Goal: Find specific page/section: Find specific page/section

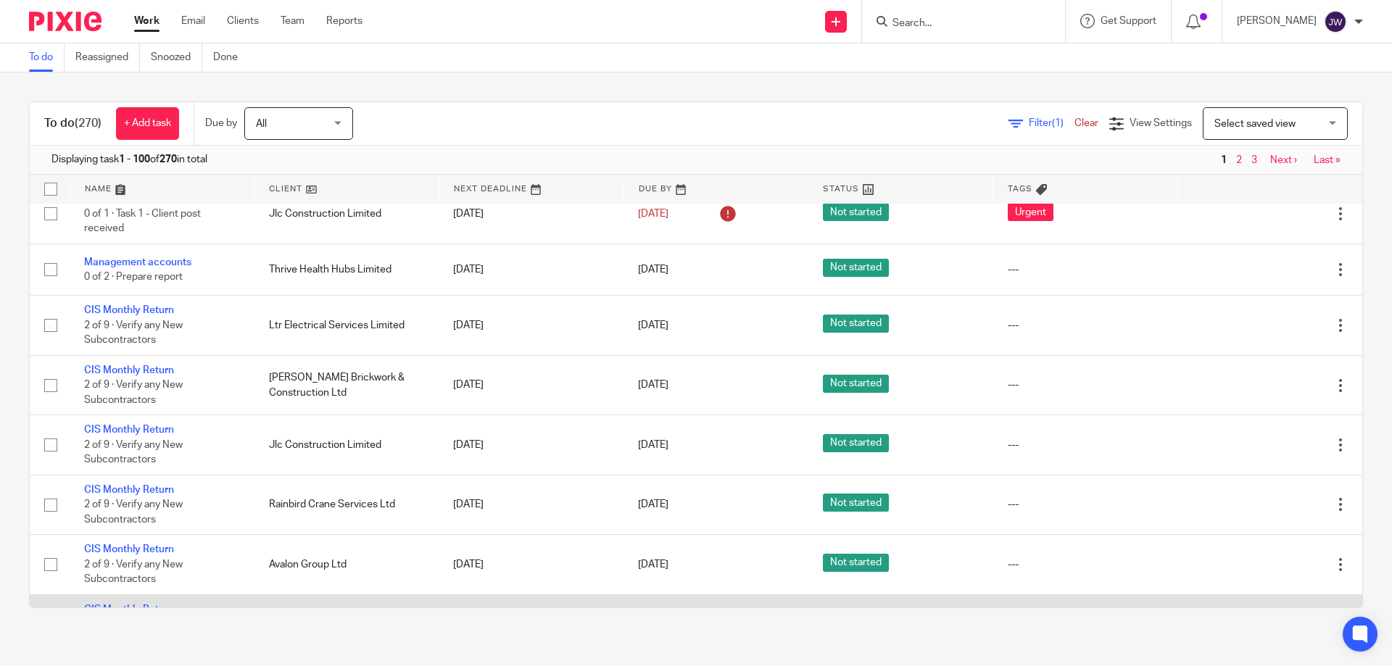
scroll to position [725, 0]
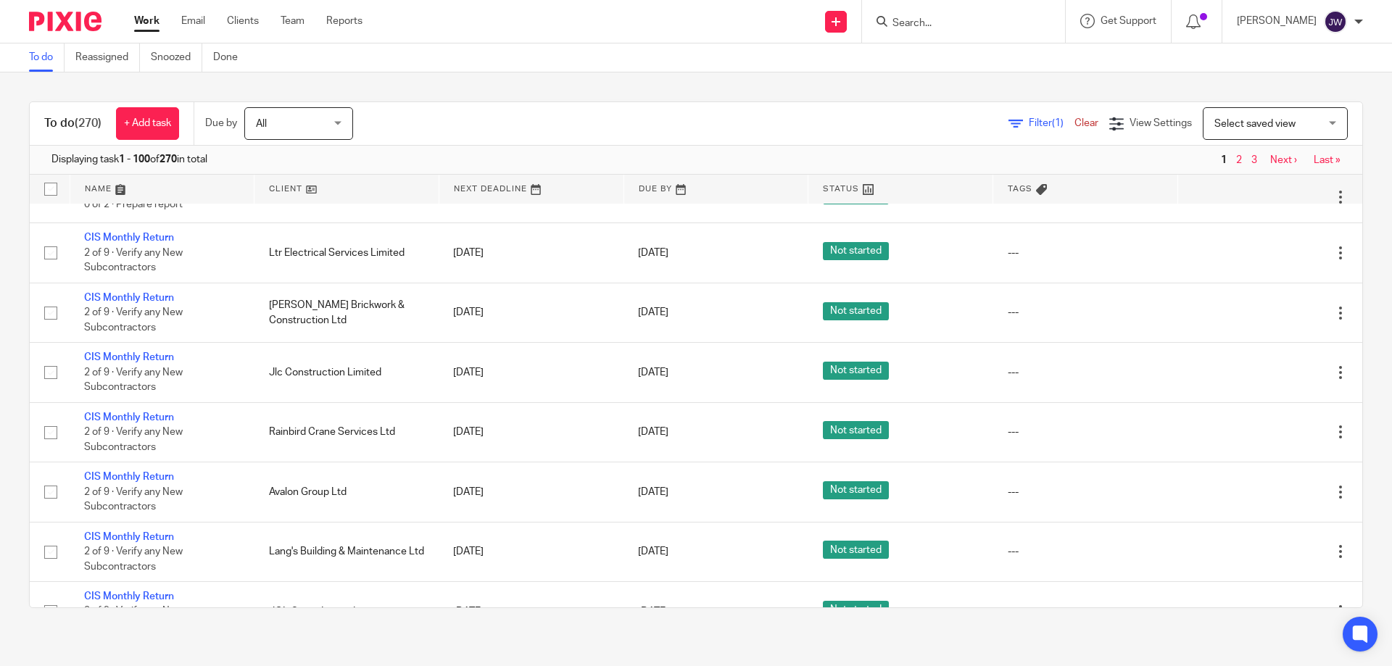
click at [387, 628] on div "To do (270) + Add task Due by All All Today Tomorrow This week Next week This m…" at bounding box center [696, 354] width 1392 height 565
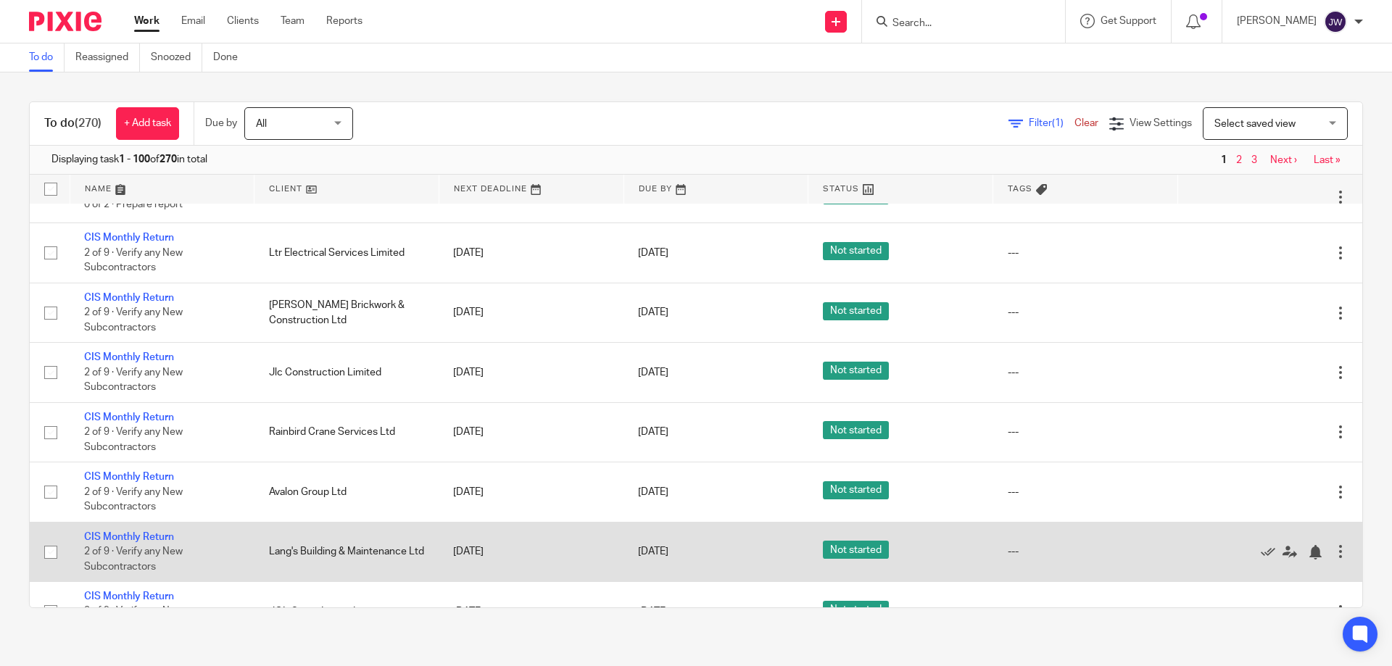
scroll to position [797, 0]
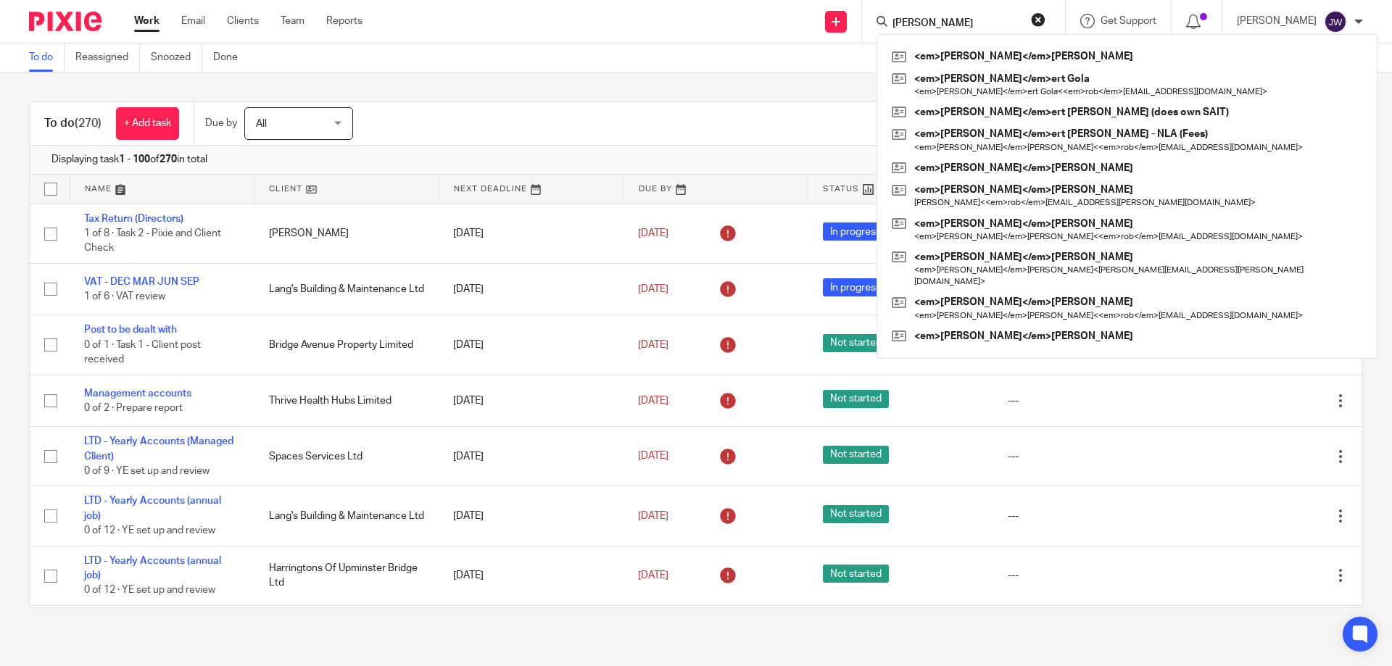
type input "[PERSON_NAME]"
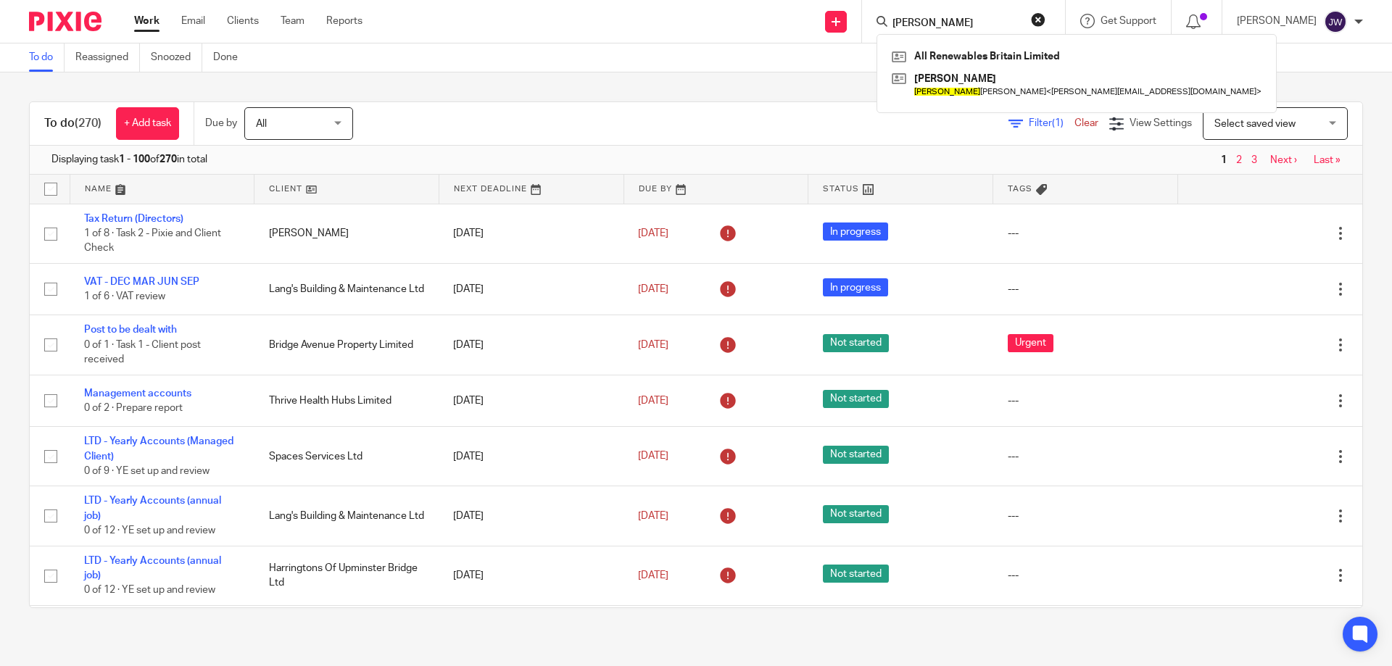
drag, startPoint x: 976, startPoint y: 30, endPoint x: 686, endPoint y: -30, distance: 295.3
click at [686, 0] on html "Work Email Clients Team Reports Work Email Clients Team Reports Settings Send n…" at bounding box center [696, 333] width 1392 height 666
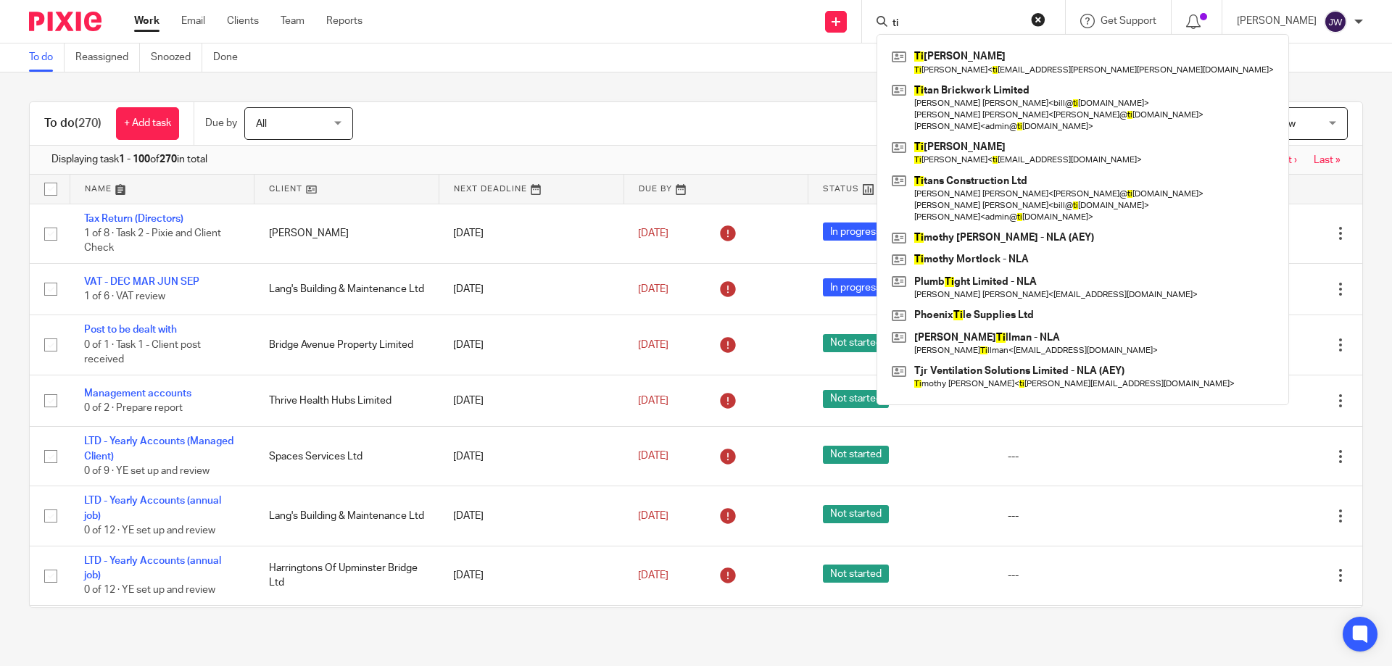
type input "t"
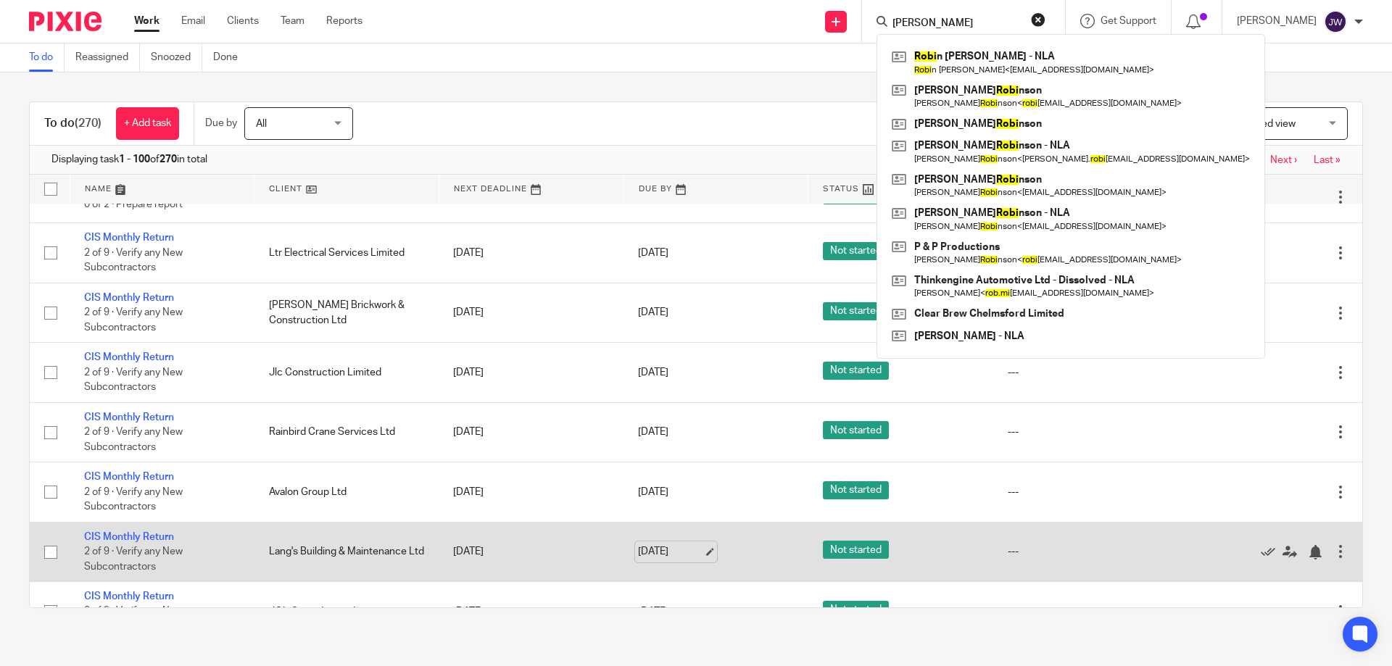
scroll to position [870, 0]
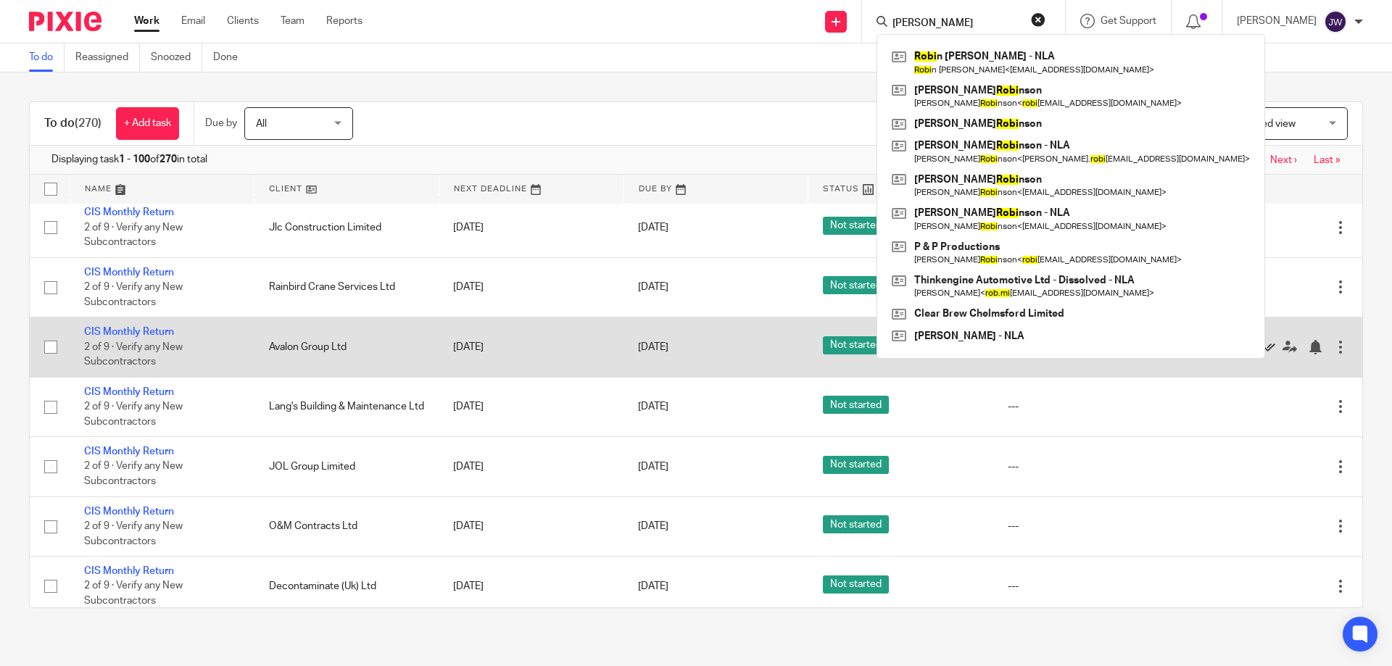
type input "[PERSON_NAME]"
click at [1261, 349] on icon at bounding box center [1268, 347] width 14 height 14
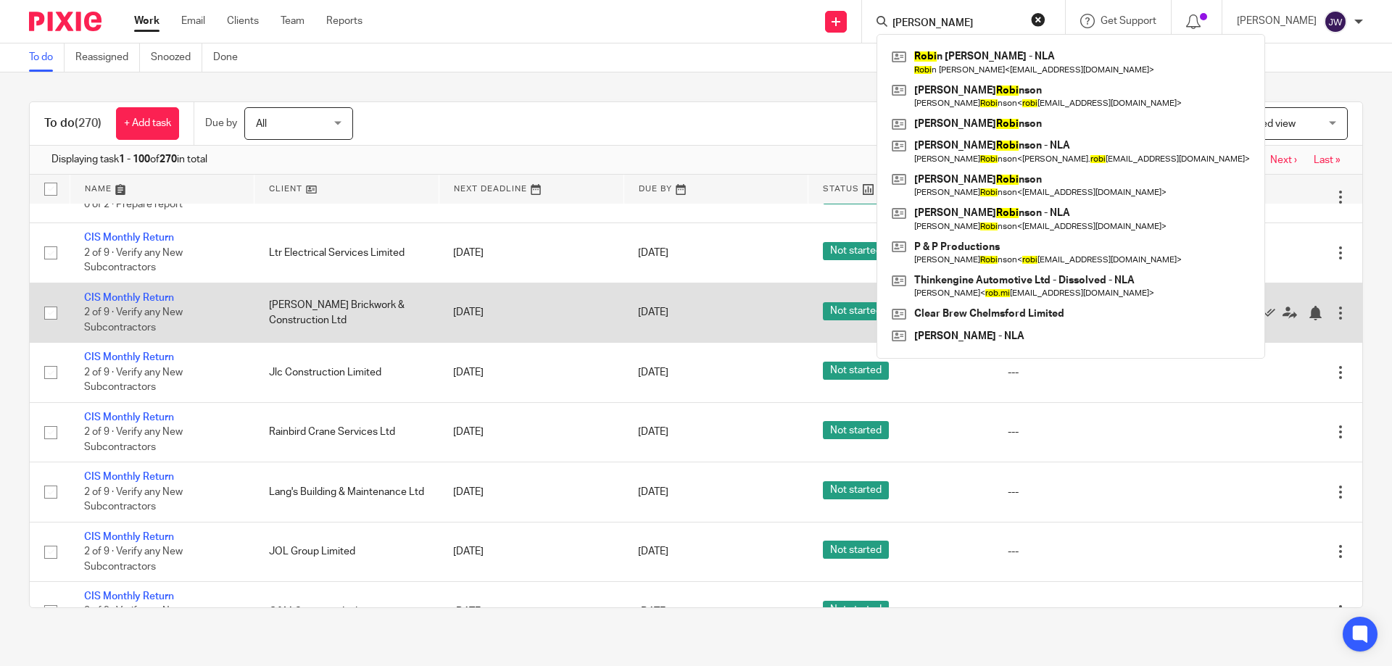
scroll to position [652, 0]
